Goal: Information Seeking & Learning: Learn about a topic

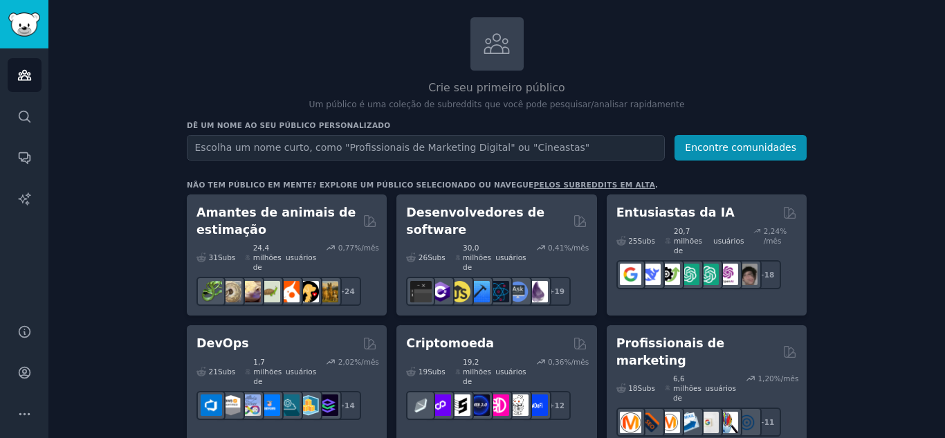
scroll to position [69, 0]
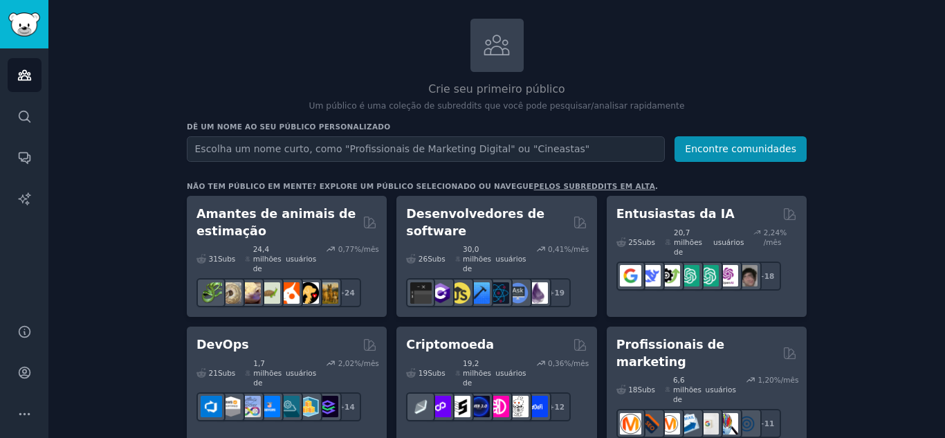
click at [526, 148] on input "text" at bounding box center [426, 149] width 478 height 26
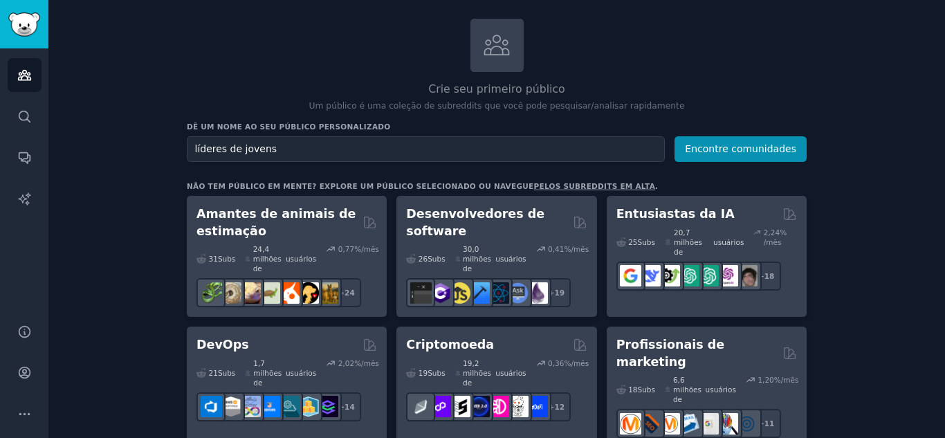
type input "líderes de jovens"
click at [674, 136] on button "Encontre comunidades" at bounding box center [740, 149] width 132 height 26
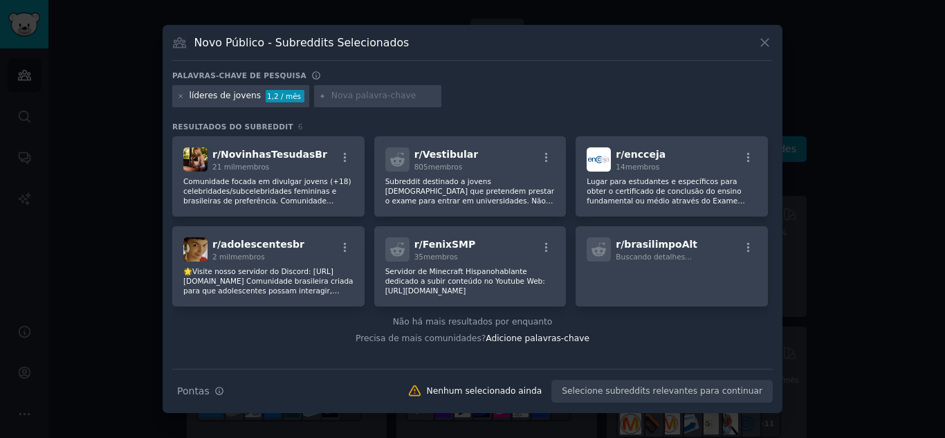
click at [378, 98] on input "text" at bounding box center [383, 96] width 105 height 12
click at [179, 97] on icon at bounding box center [181, 97] width 8 height 8
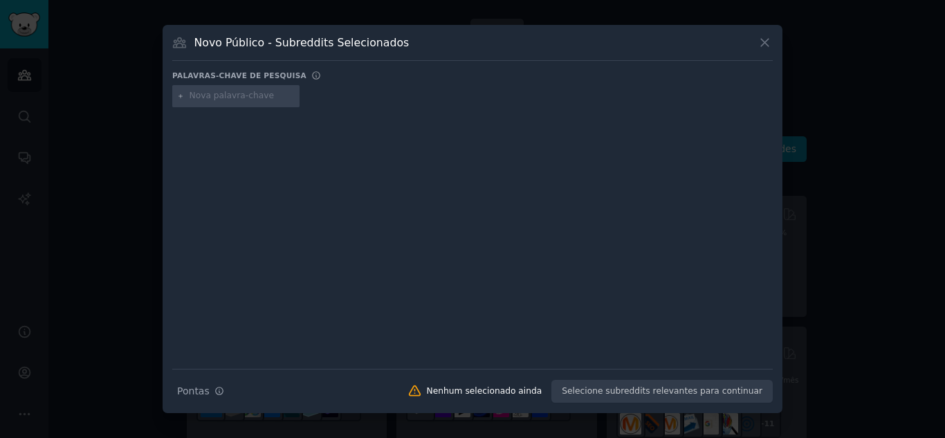
click at [209, 100] on input "text" at bounding box center [242, 96] width 105 height 12
type input "adolescentes"
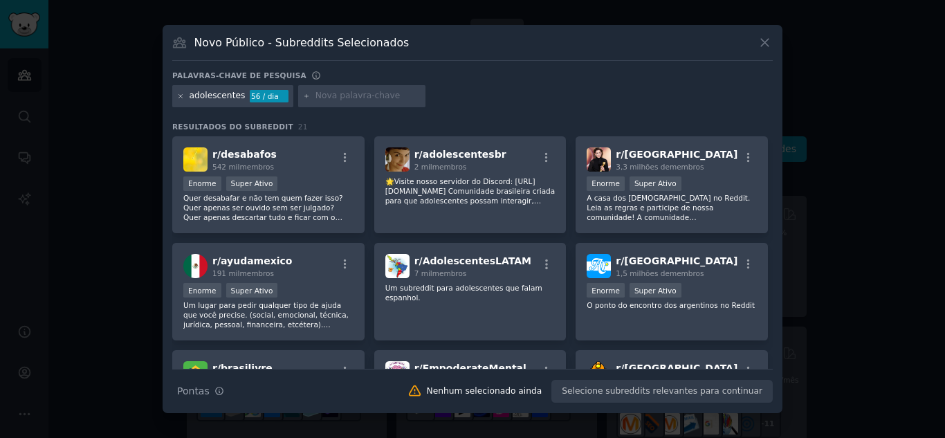
click at [182, 96] on icon at bounding box center [181, 97] width 8 height 8
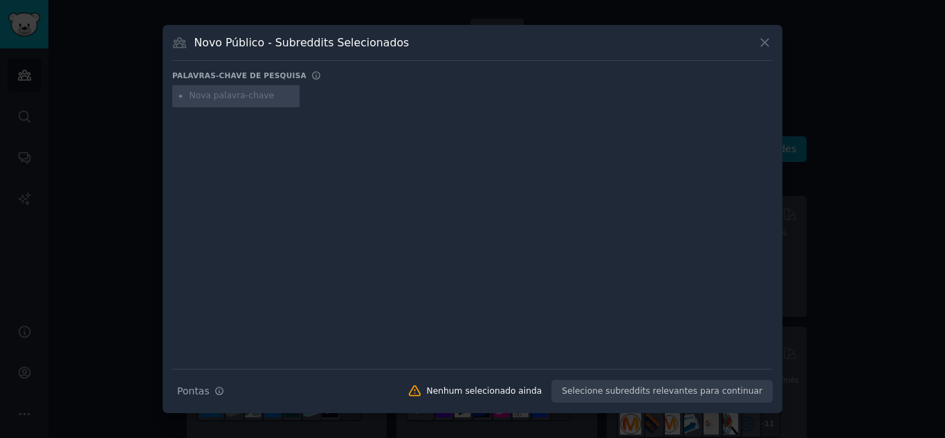
click at [210, 95] on input "text" at bounding box center [242, 96] width 105 height 12
type input "líderes [DEMOGRAPHIC_DATA]"
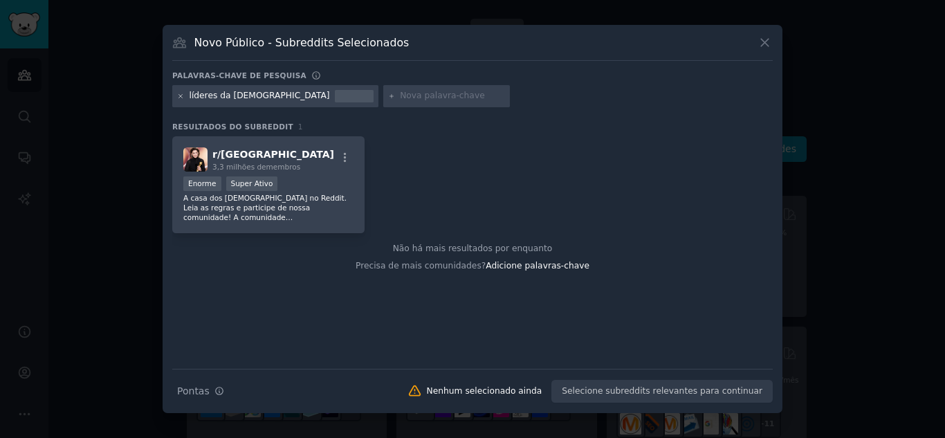
click at [178, 95] on icon at bounding box center [181, 97] width 8 height 8
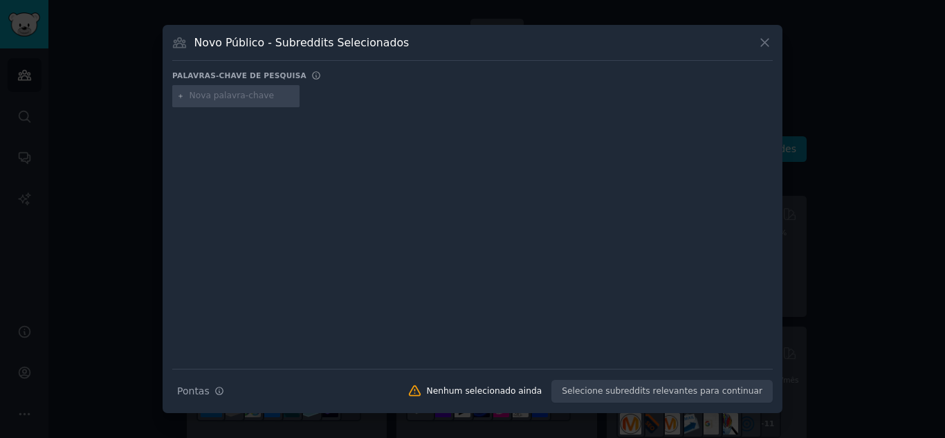
click at [214, 93] on input "text" at bounding box center [242, 96] width 105 height 12
type input "[DEMOGRAPHIC_DATA]"
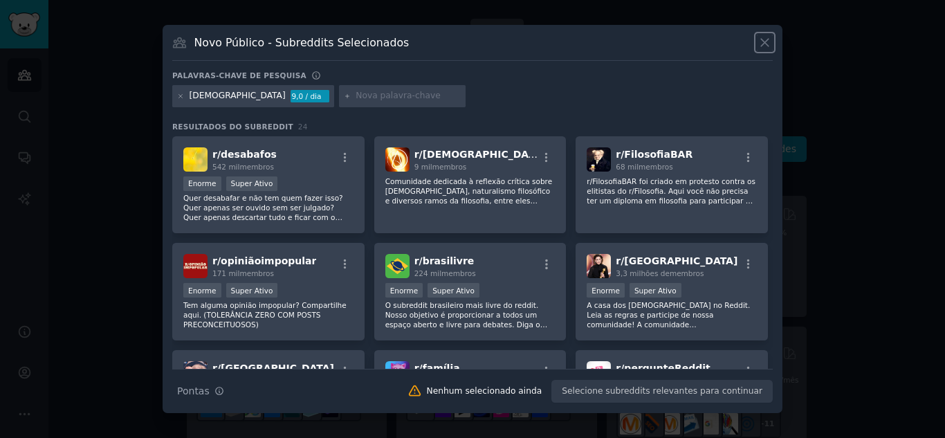
click at [762, 35] on icon at bounding box center [764, 42] width 15 height 15
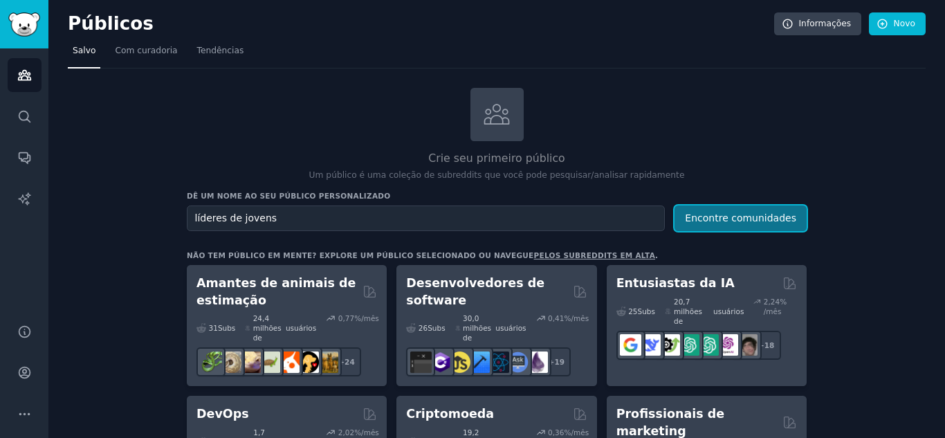
click at [739, 206] on button "Encontre comunidades" at bounding box center [740, 218] width 132 height 26
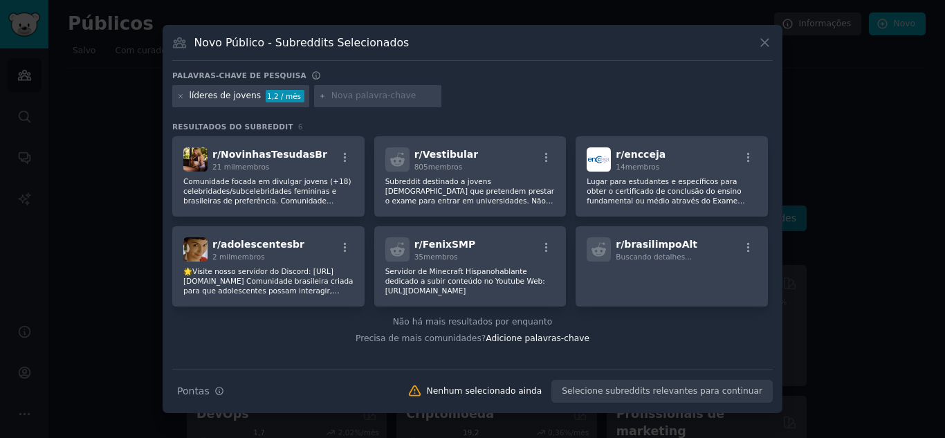
click at [771, 51] on div "Novo Público - Subreddits Selecionados" at bounding box center [472, 48] width 600 height 26
click at [769, 44] on icon at bounding box center [764, 42] width 15 height 15
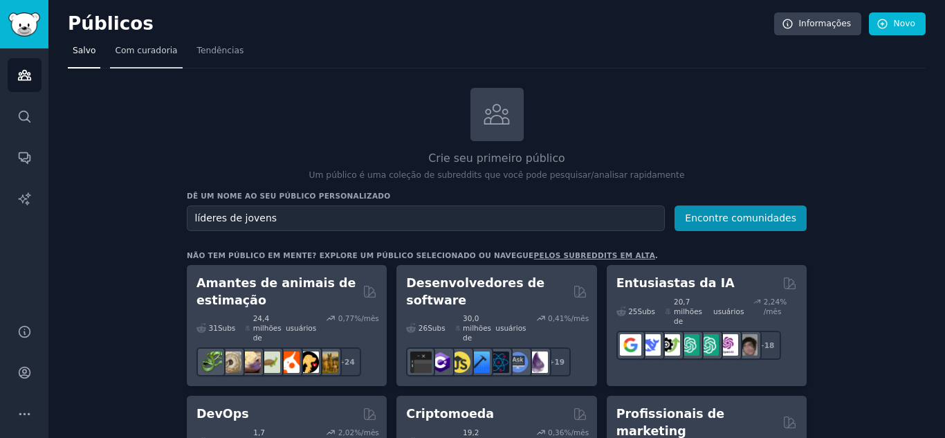
click at [152, 54] on font "Com curadoria" at bounding box center [146, 51] width 62 height 10
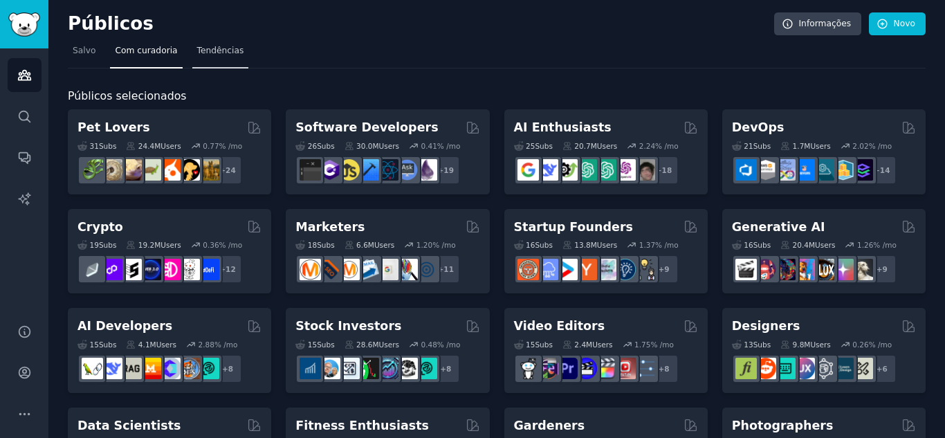
click at [228, 54] on font "Tendências" at bounding box center [220, 51] width 47 height 10
